Goal: Find specific page/section: Find specific page/section

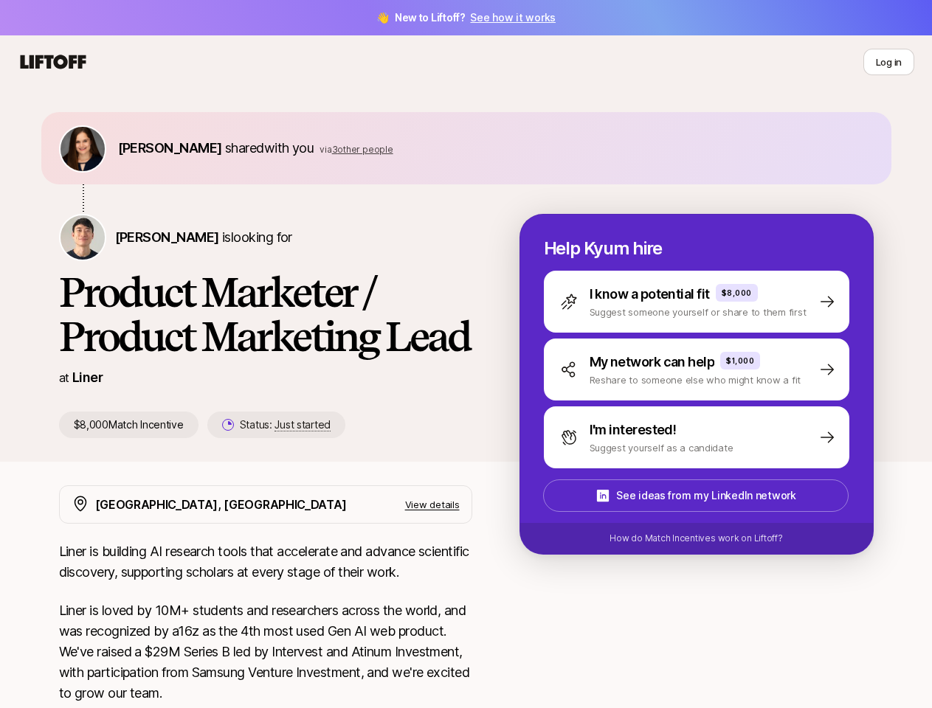
click at [466, 354] on h1 "Product Marketer / Product Marketing Lead" at bounding box center [265, 314] width 413 height 89
click at [53, 62] on icon at bounding box center [53, 62] width 71 height 21
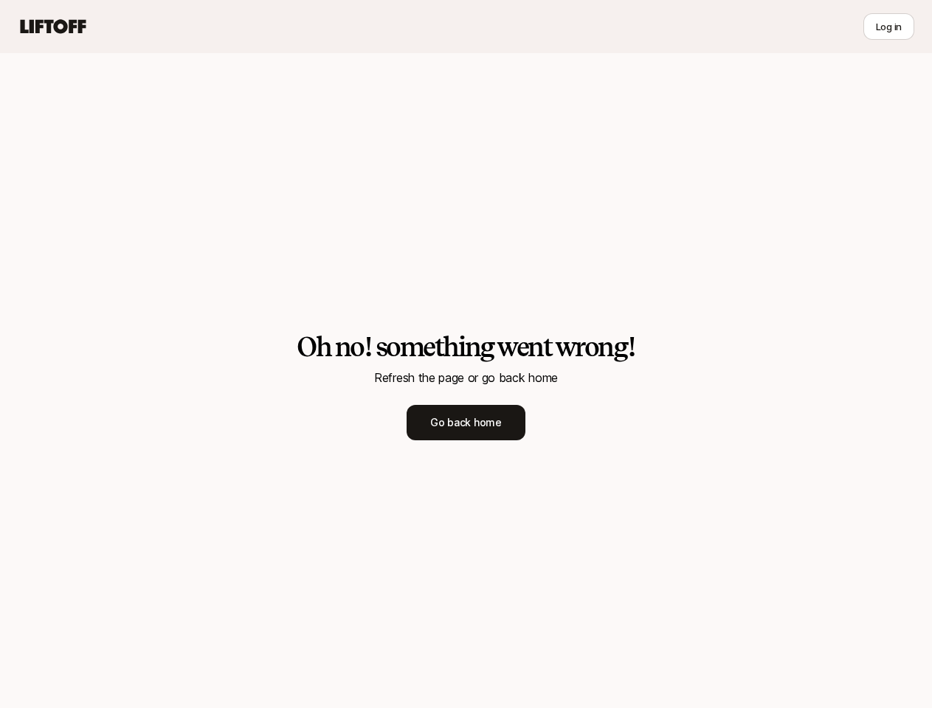
click at [137, 148] on div "Oh no! something went wrong! Refresh the page or go back home Go back home" at bounding box center [466, 386] width 932 height 525
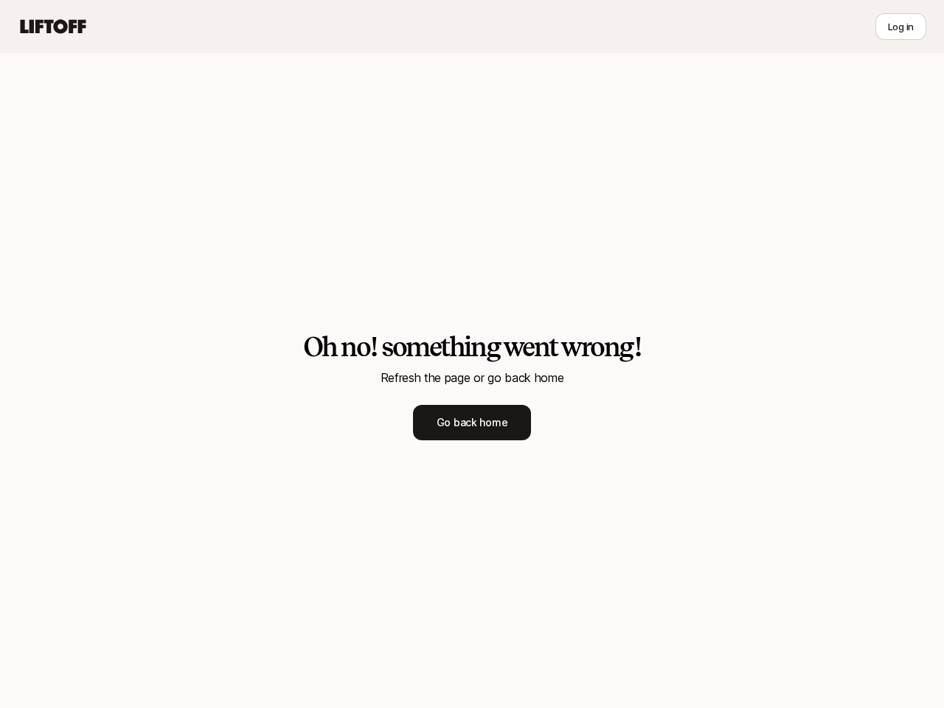
click at [321, 149] on div "Oh no! something went wrong! Refresh the page or go back home Go back home" at bounding box center [472, 386] width 944 height 525
click at [128, 237] on div "Oh no! something went wrong! Refresh the page or go back home Go back home" at bounding box center [472, 386] width 944 height 525
click at [260, 425] on div "Oh no! something went wrong! Refresh the page or go back home Go back home" at bounding box center [472, 386] width 944 height 525
click at [714, 302] on div "Oh no! something went wrong! Refresh the page or go back home Go back home" at bounding box center [472, 386] width 944 height 525
click at [714, 370] on div "Oh no! something went wrong! Refresh the page or go back home Go back home" at bounding box center [472, 386] width 944 height 525
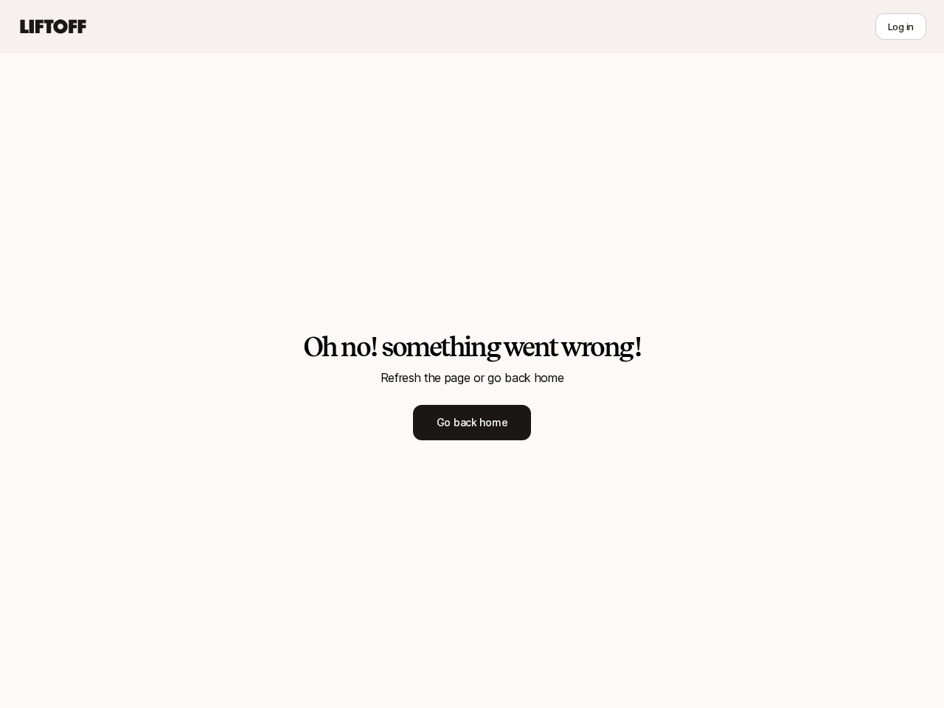
click at [714, 438] on div "Oh no! something went wrong! Refresh the page or go back home Go back home" at bounding box center [472, 386] width 944 height 525
